Goal: Transaction & Acquisition: Purchase product/service

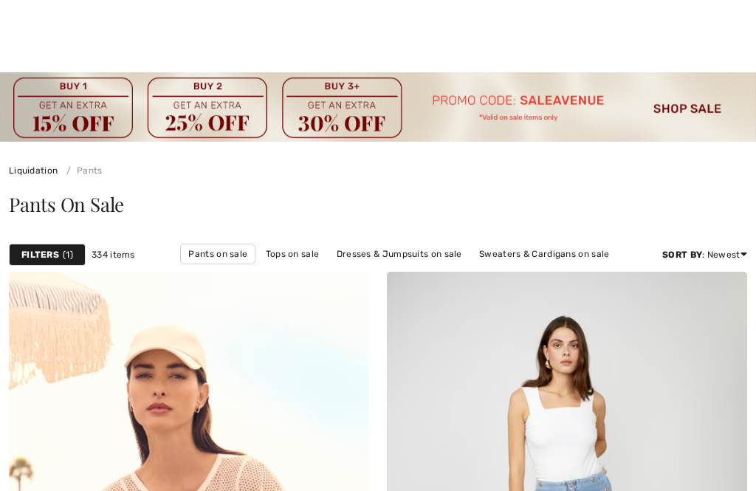
checkbox input "true"
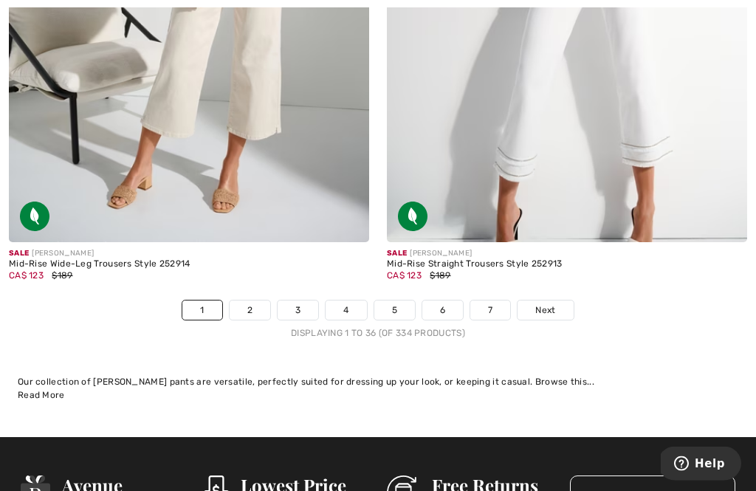
scroll to position [11199, 0]
click at [257, 300] on link "2" at bounding box center [249, 309] width 41 height 19
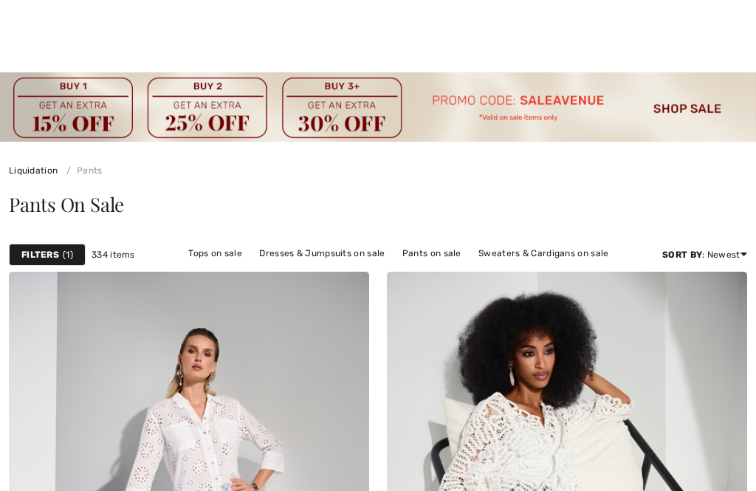
checkbox input "true"
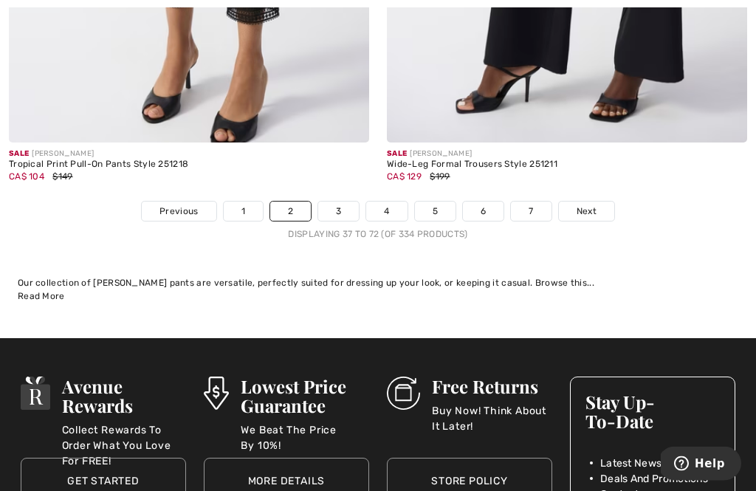
scroll to position [11515, 0]
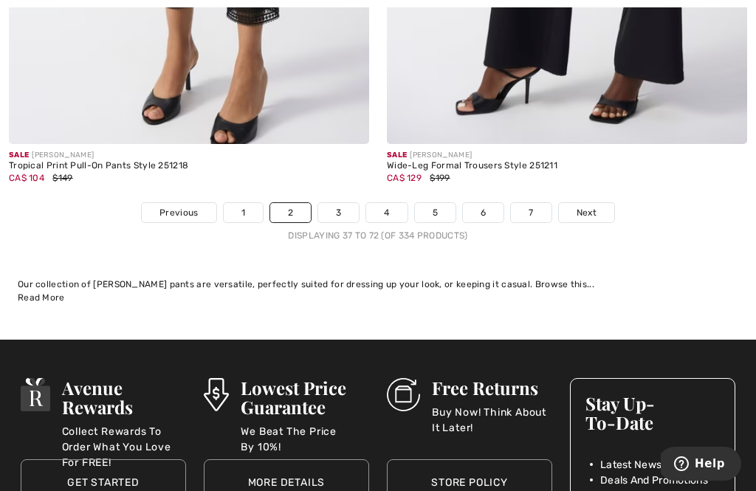
click at [348, 203] on link "3" at bounding box center [338, 212] width 41 height 19
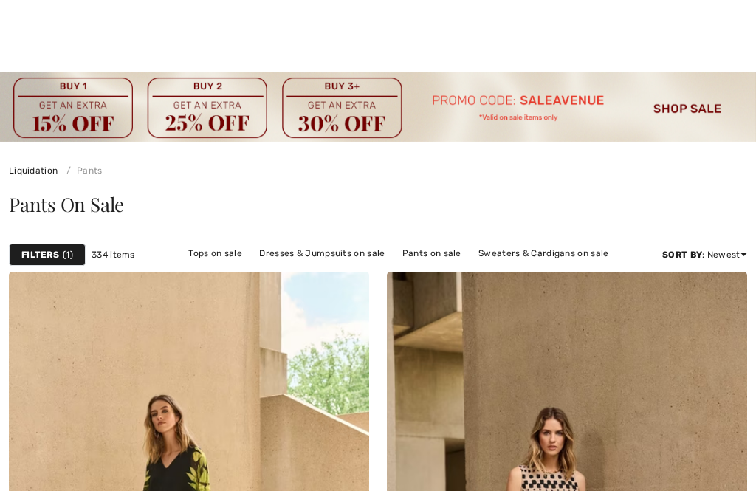
checkbox input "true"
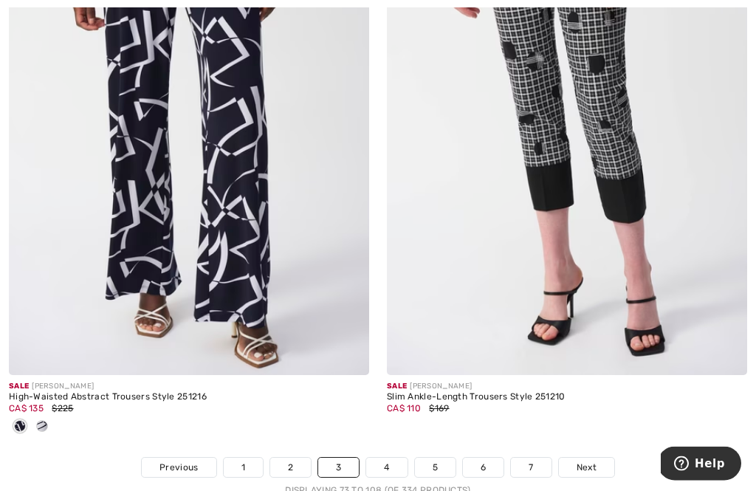
scroll to position [11160, 0]
click at [393, 457] on link "4" at bounding box center [386, 466] width 41 height 19
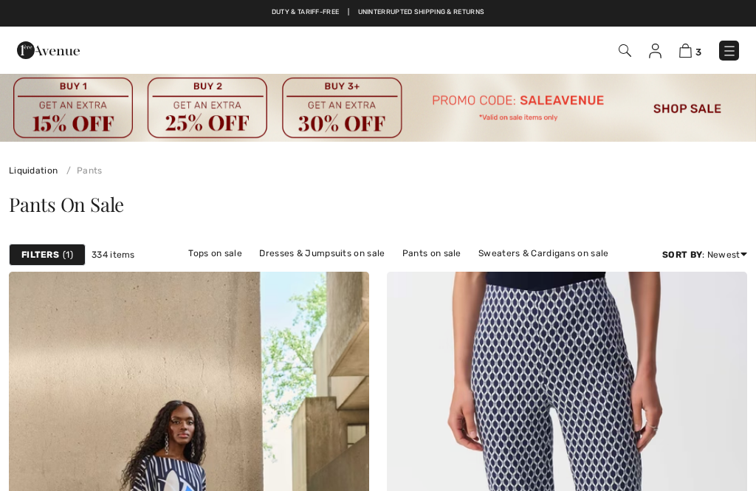
checkbox input "true"
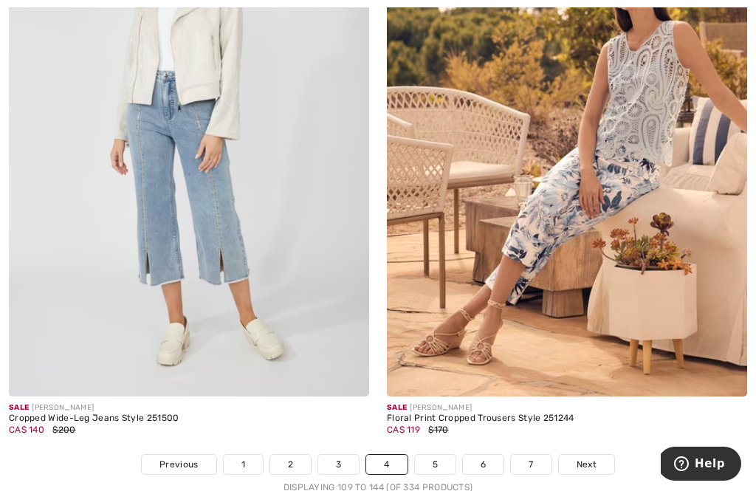
scroll to position [11001, 0]
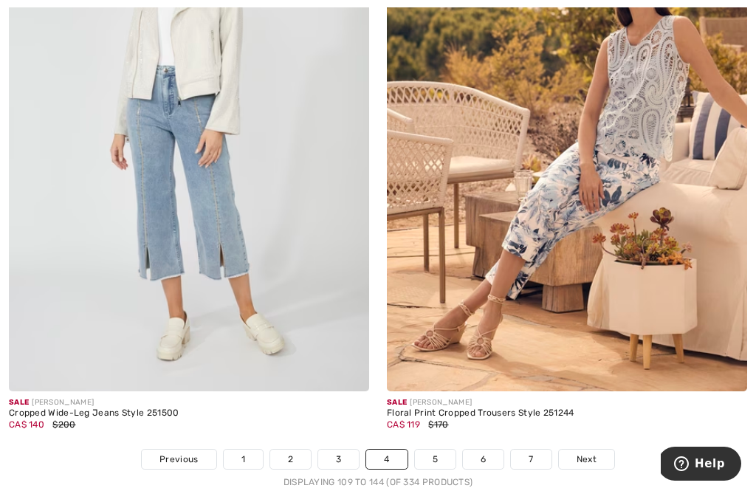
click at [442, 449] on link "5" at bounding box center [435, 458] width 41 height 19
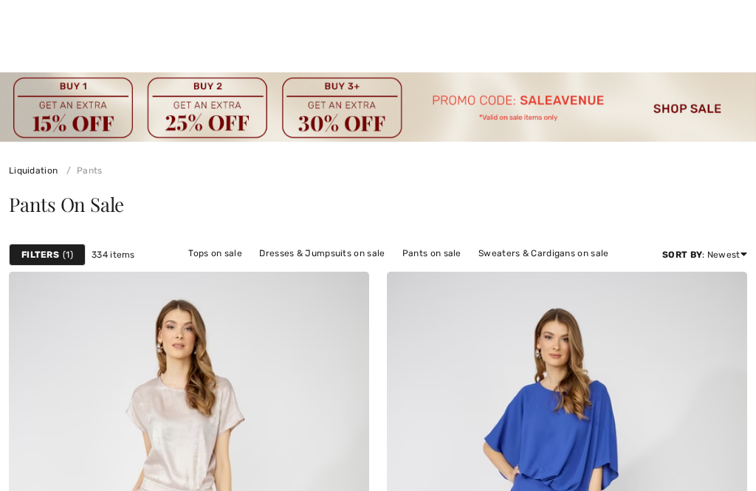
checkbox input "true"
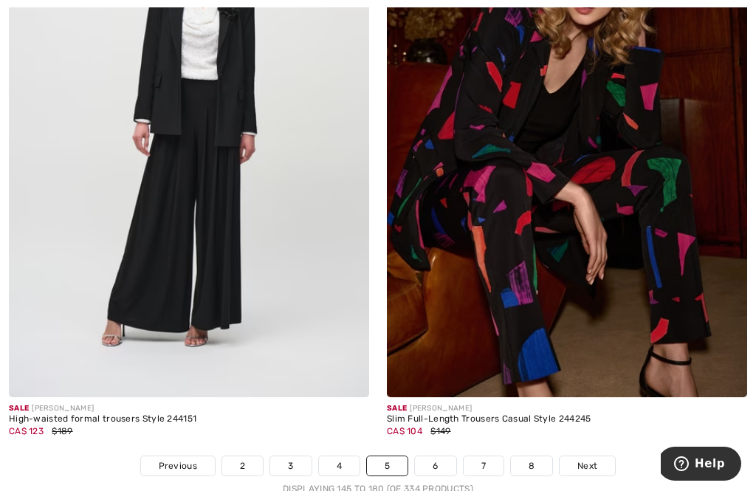
scroll to position [11074, 0]
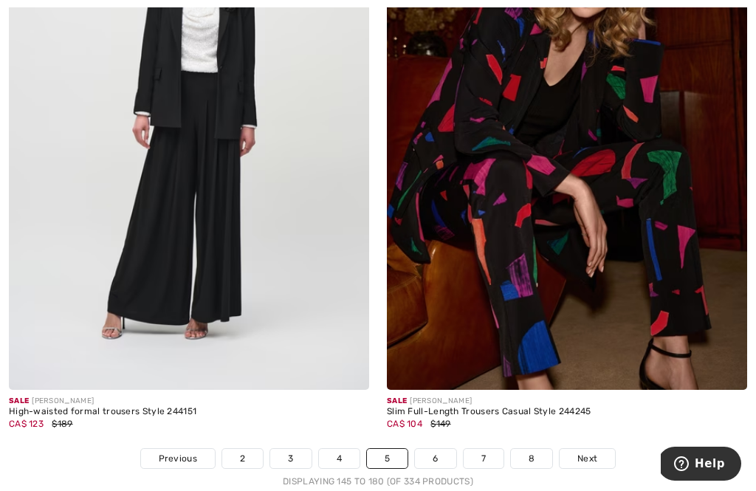
click at [446, 449] on link "6" at bounding box center [435, 458] width 41 height 19
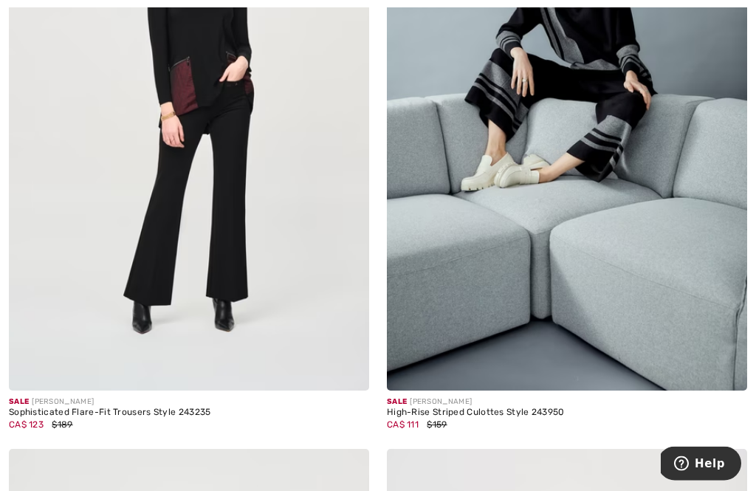
scroll to position [2216, 0]
click at [262, 328] on img at bounding box center [189, 120] width 360 height 540
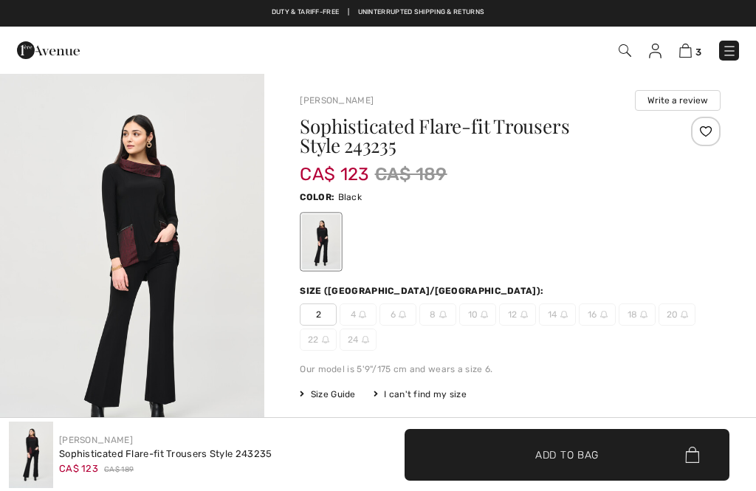
checkbox input "true"
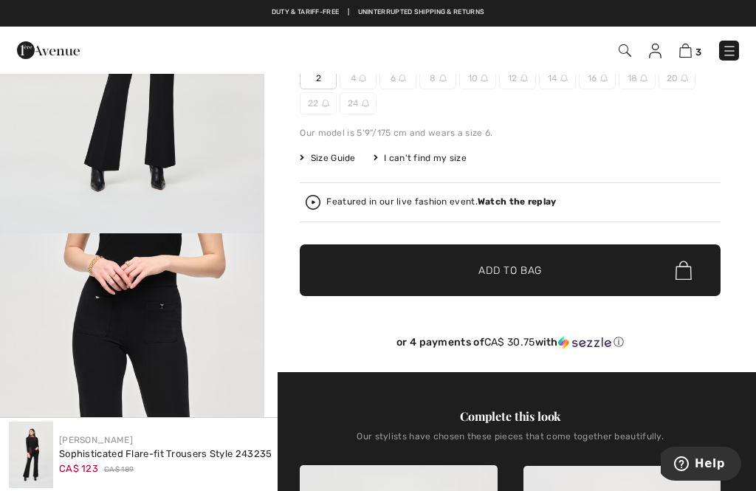
scroll to position [235, 0]
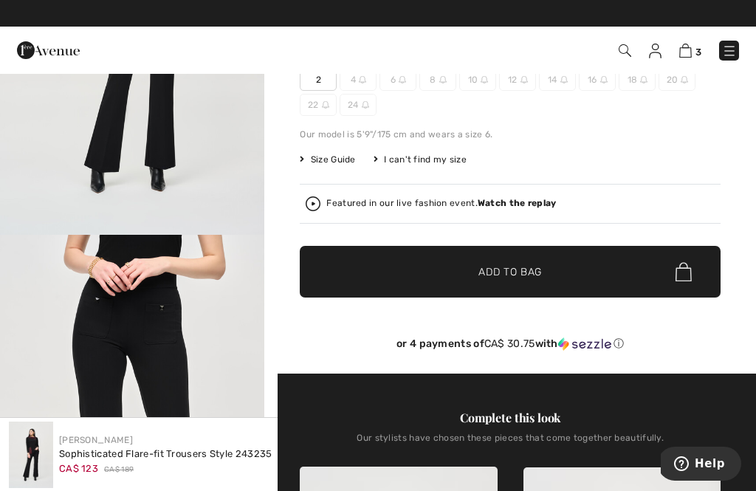
click at [339, 159] on span "Size Guide" at bounding box center [327, 159] width 55 height 13
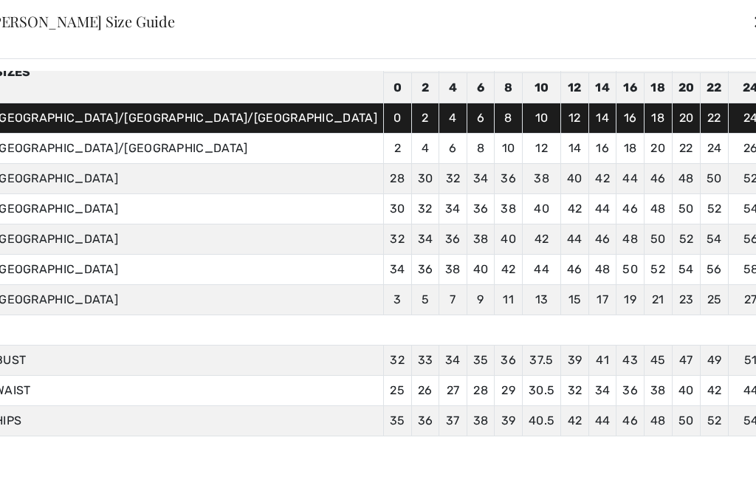
scroll to position [214, 0]
click at [752, 38] on div "✕" at bounding box center [759, 22] width 15 height 31
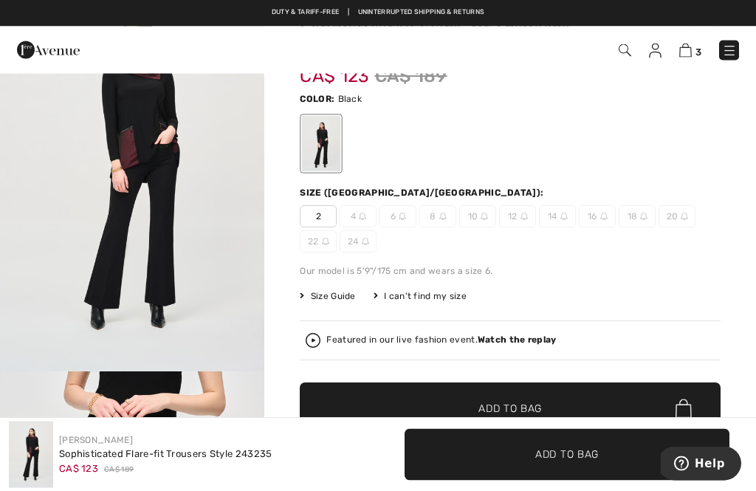
scroll to position [0, 0]
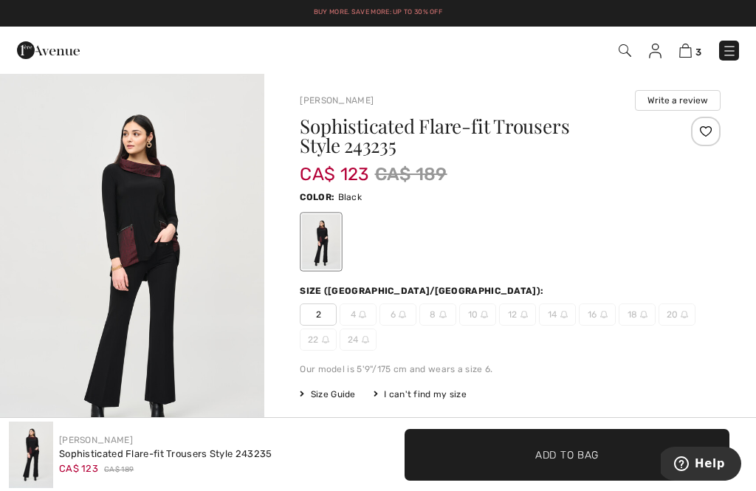
click at [622, 52] on img at bounding box center [624, 50] width 13 height 13
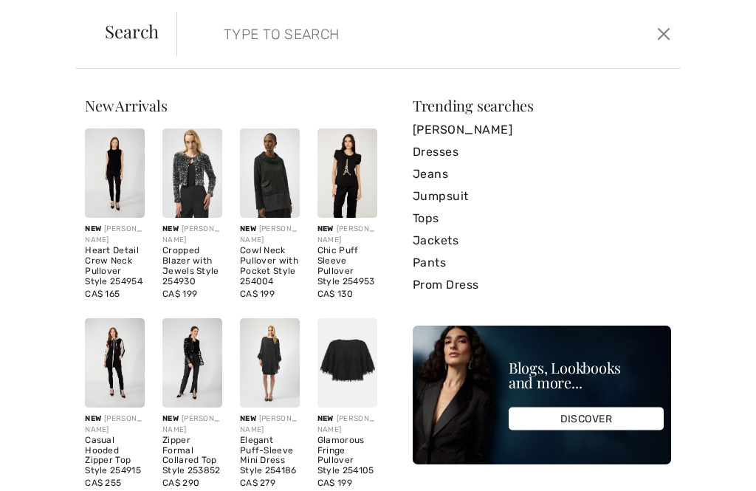
click at [474, 38] on input "search" at bounding box center [377, 34] width 330 height 44
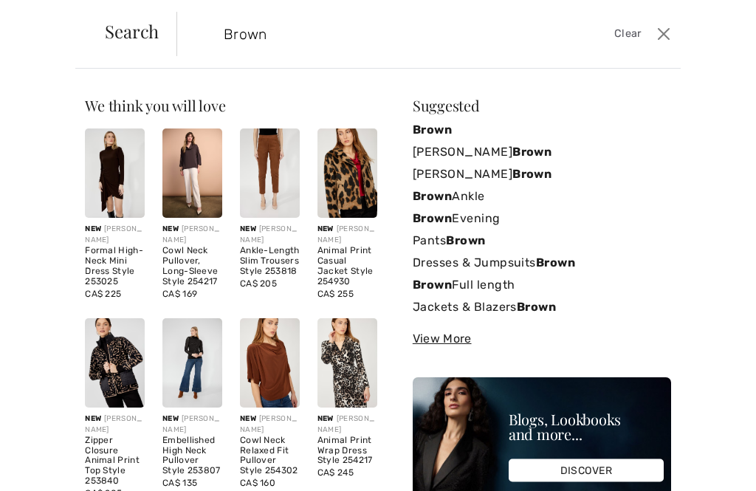
type input "Brown"
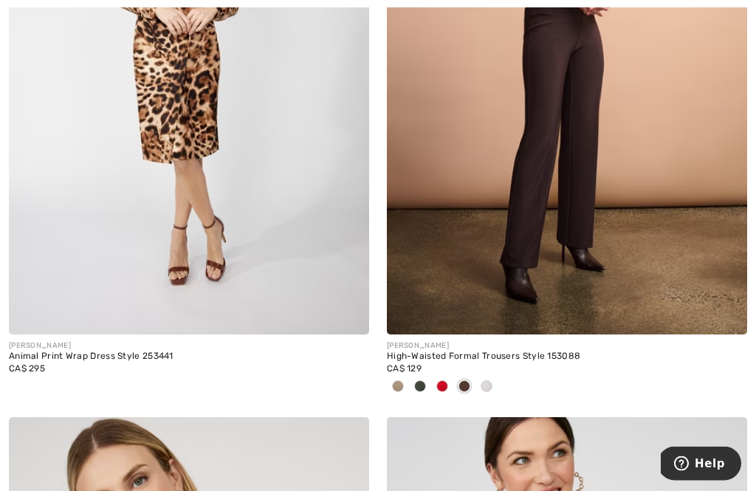
scroll to position [4823, 0]
click at [577, 299] on img at bounding box center [567, 64] width 360 height 540
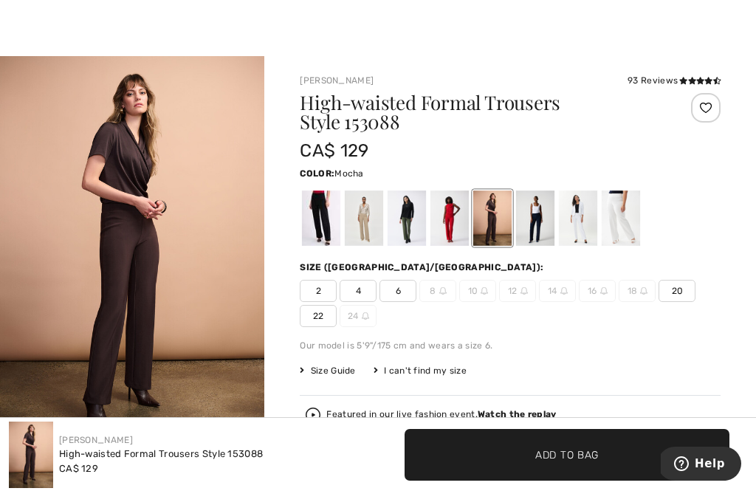
checkbox input "true"
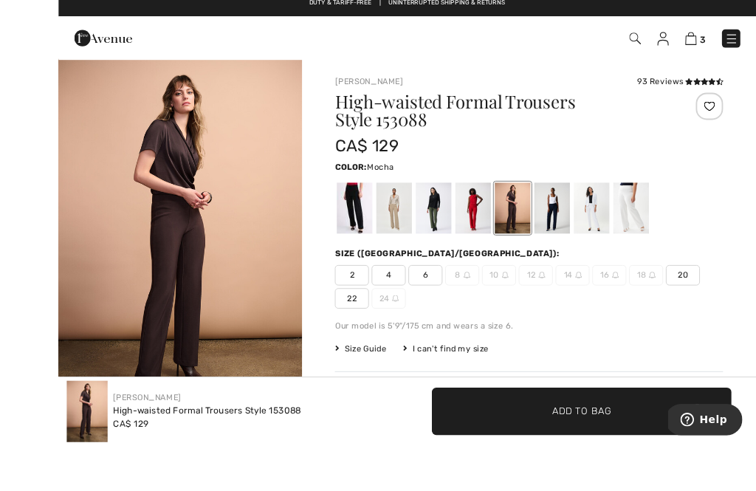
scroll to position [9, 0]
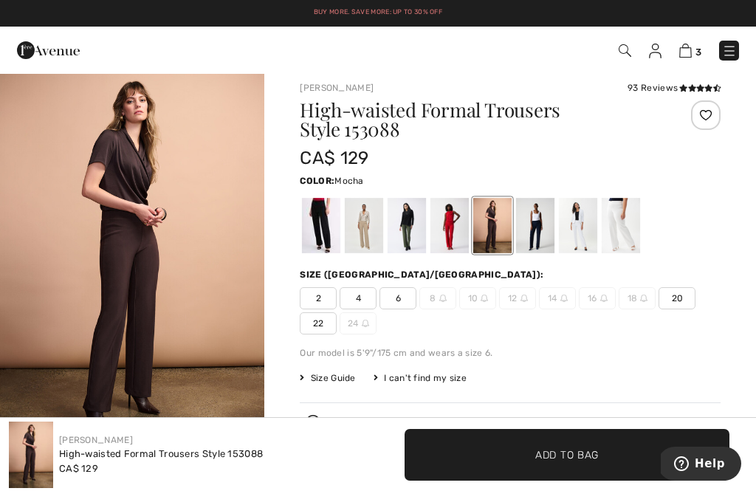
click at [319, 304] on span "2" at bounding box center [318, 298] width 37 height 22
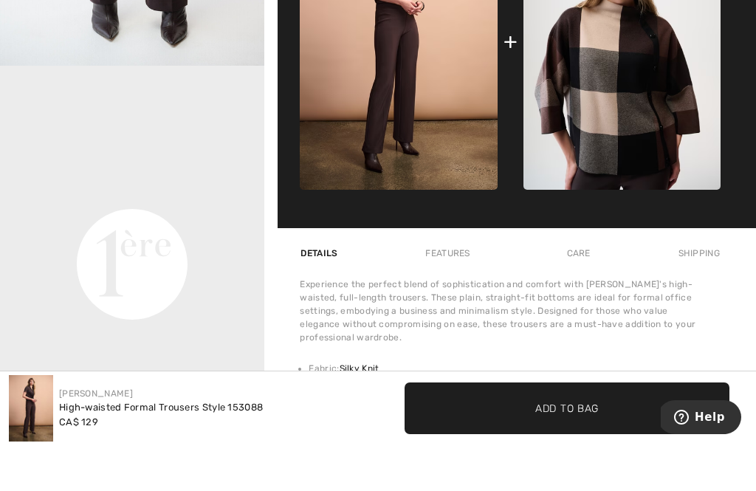
scroll to position [801, 0]
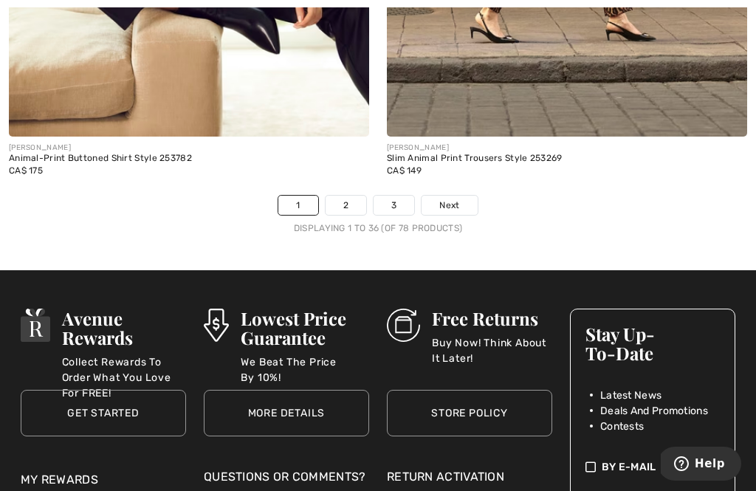
scroll to position [11410, 0]
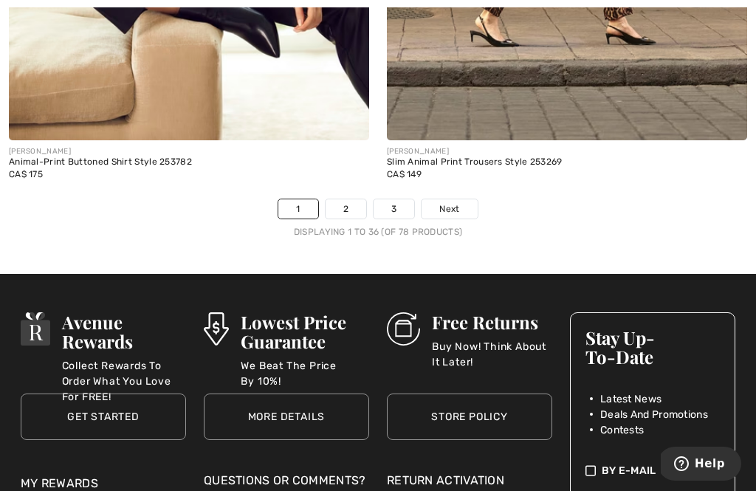
click at [360, 199] on link "2" at bounding box center [345, 208] width 41 height 19
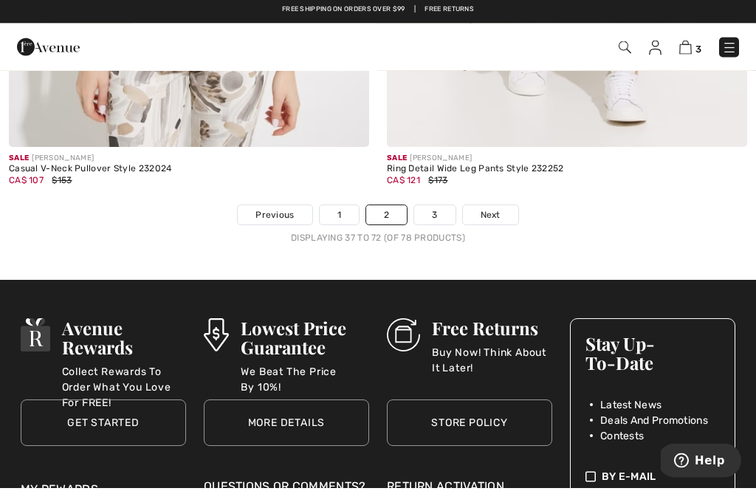
scroll to position [11428, 0]
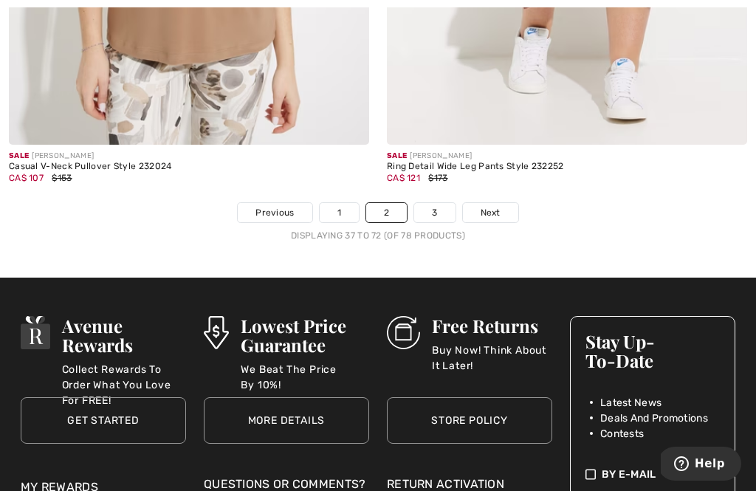
click at [440, 203] on link "3" at bounding box center [434, 212] width 41 height 19
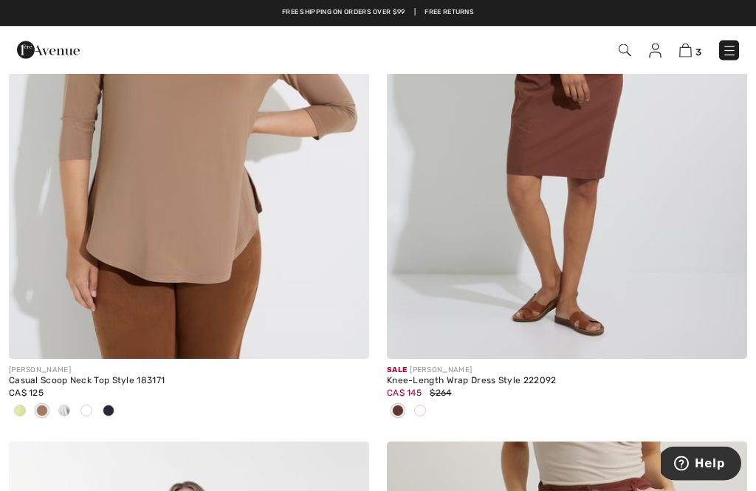
scroll to position [418, 0]
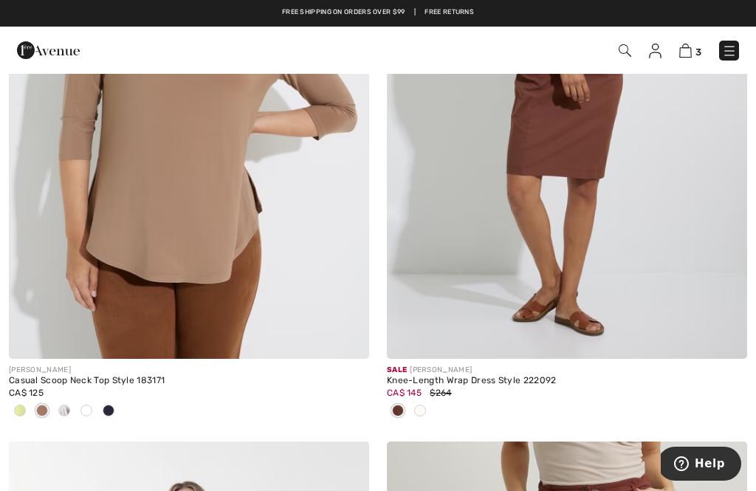
click at [686, 53] on img at bounding box center [685, 51] width 13 height 14
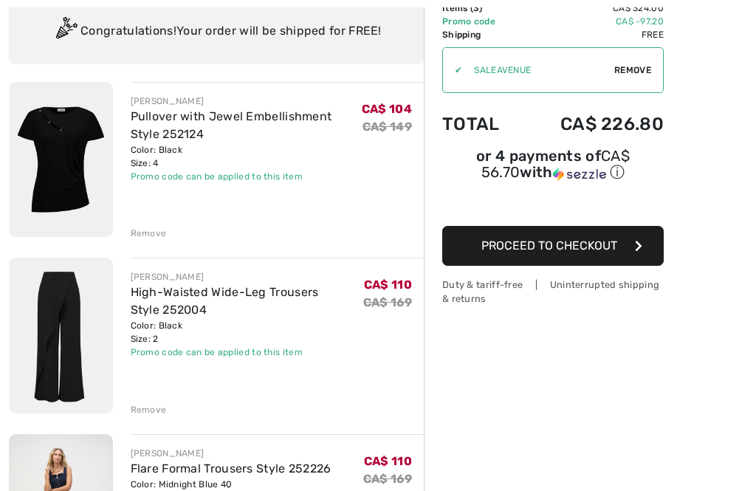
scroll to position [104, 0]
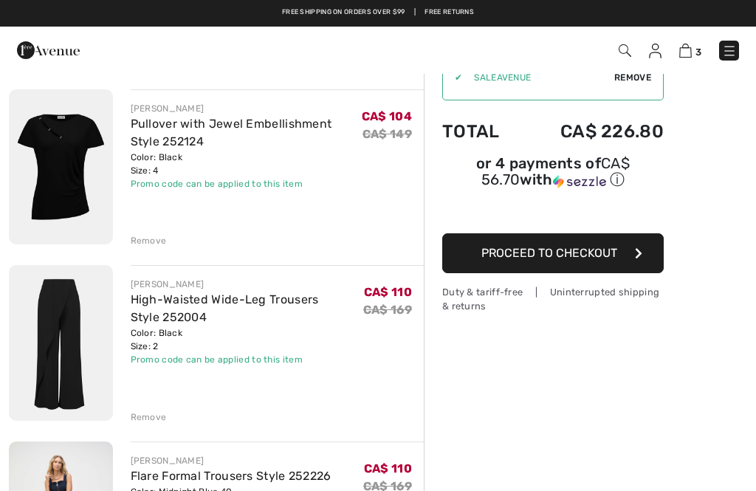
click at [156, 238] on div "Remove" at bounding box center [149, 240] width 36 height 13
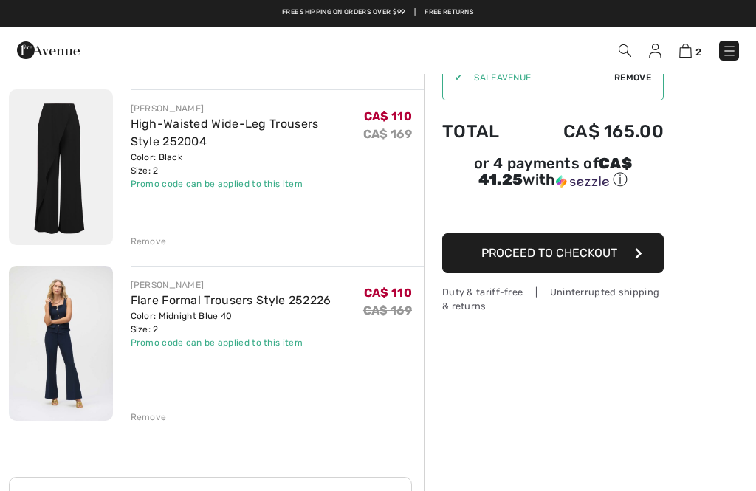
click at [168, 235] on div "Remove" at bounding box center [278, 240] width 294 height 16
click at [161, 232] on div "Remove" at bounding box center [278, 240] width 294 height 16
click at [160, 233] on div "Remove" at bounding box center [278, 240] width 294 height 16
click at [159, 232] on div "Remove" at bounding box center [278, 240] width 294 height 16
click at [152, 407] on div "Remove" at bounding box center [278, 415] width 294 height 16
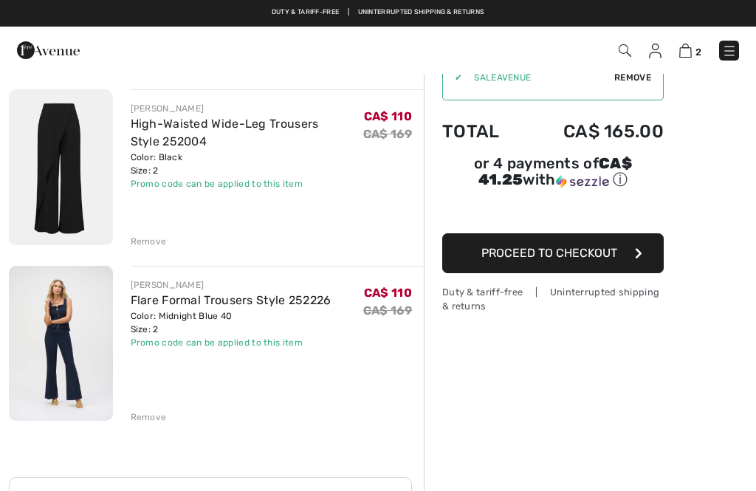
click at [163, 227] on div "[PERSON_NAME] High-Waisted Wide-Leg Trousers Style 252004 Color: Black Size: 2 …" at bounding box center [278, 168] width 294 height 159
click at [163, 237] on div "Remove" at bounding box center [149, 241] width 36 height 13
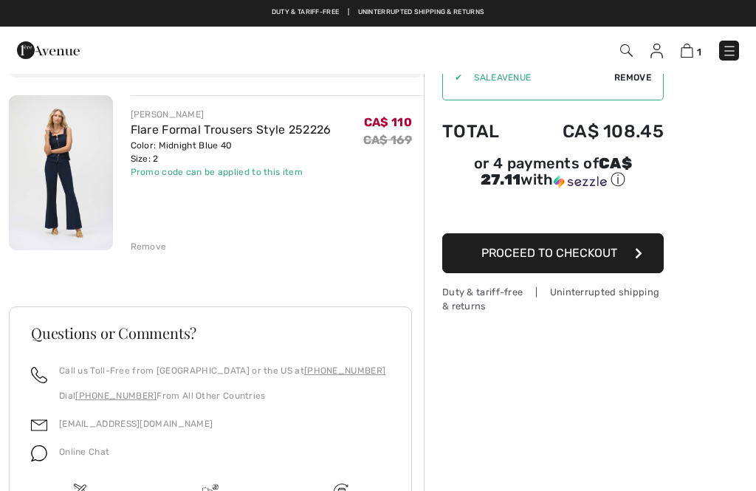
click at [173, 229] on div "[PERSON_NAME] Flare Formal Trousers Style 252226 Color: Midnight Blue 40 Size: …" at bounding box center [278, 174] width 294 height 158
click at [167, 235] on div "[PERSON_NAME] Flare Formal Trousers Style 252226 Color: Midnight Blue 40 Size: …" at bounding box center [278, 174] width 294 height 158
click at [165, 236] on div "[PERSON_NAME] Flare Formal Trousers Style 252226 Color: Midnight Blue 40 Size: …" at bounding box center [278, 174] width 294 height 158
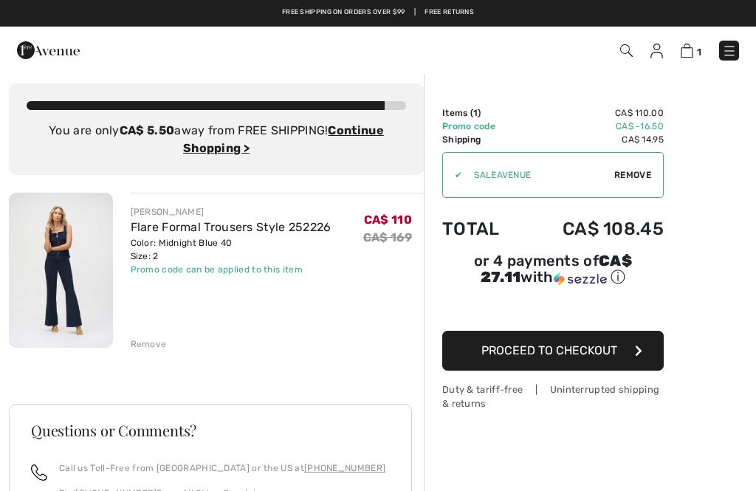
scroll to position [6, 0]
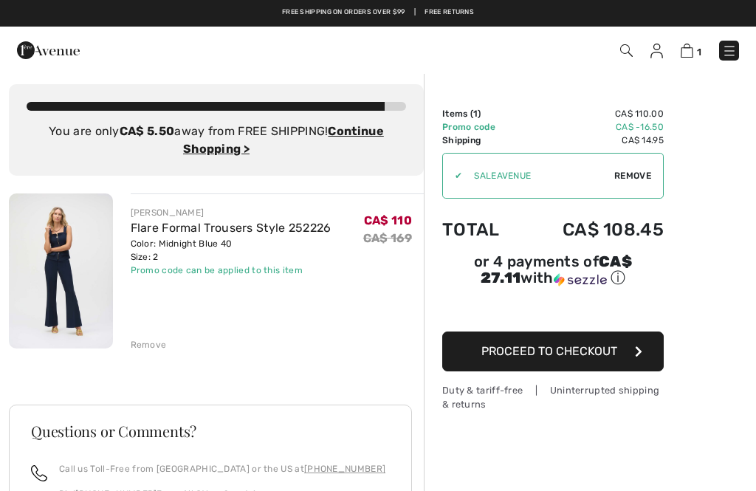
click at [169, 334] on div "[PERSON_NAME] Flare Formal Trousers Style 252226 Color: Midnight Blue 40 Size: …" at bounding box center [278, 272] width 294 height 158
click at [162, 339] on div "Remove" at bounding box center [149, 344] width 36 height 13
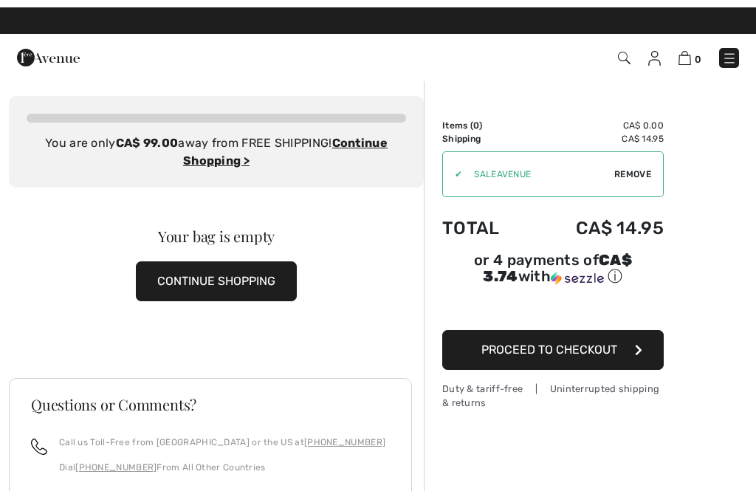
scroll to position [0, 0]
